Goal: Navigation & Orientation: Go to known website

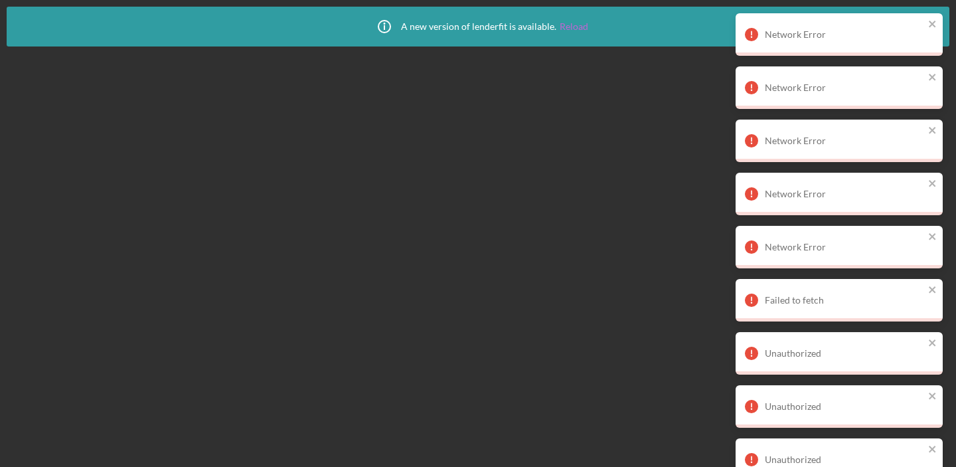
click at [581, 31] on link "Reload" at bounding box center [574, 26] width 29 height 11
